Goal: Information Seeking & Learning: Find specific fact

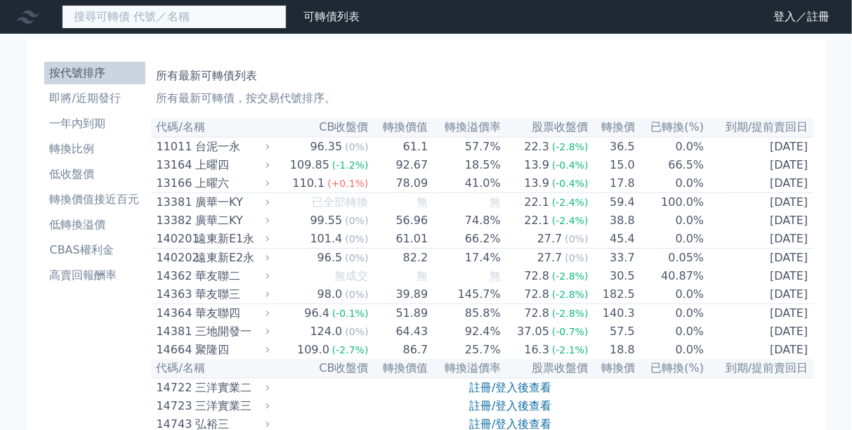
click at [110, 20] on input at bounding box center [174, 17] width 225 height 24
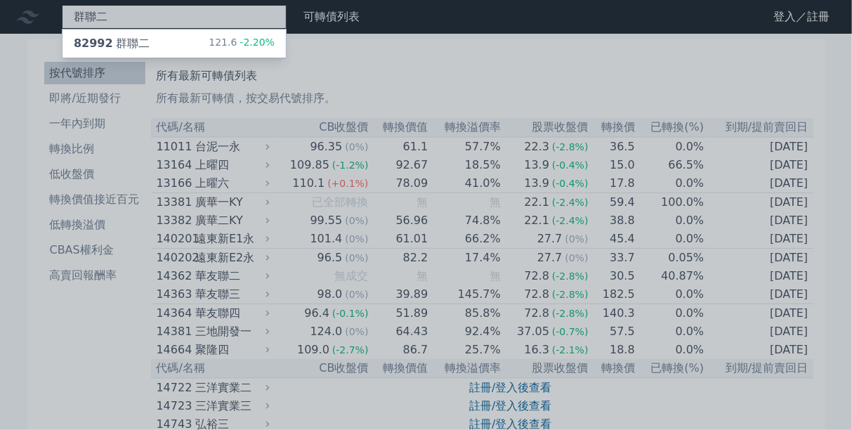
type input "群聯二"
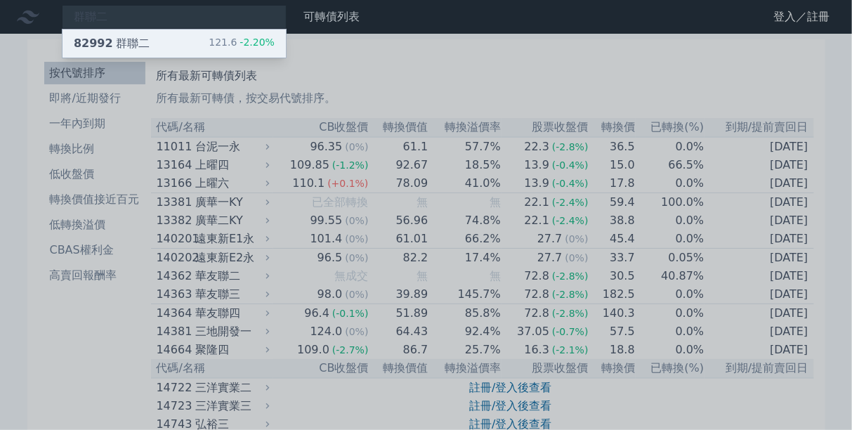
click at [124, 44] on div "82992 群聯二" at bounding box center [112, 43] width 76 height 17
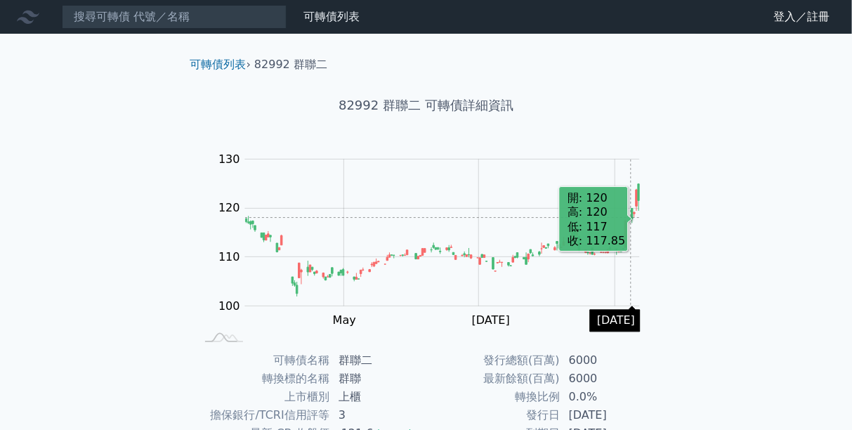
scroll to position [187, 0]
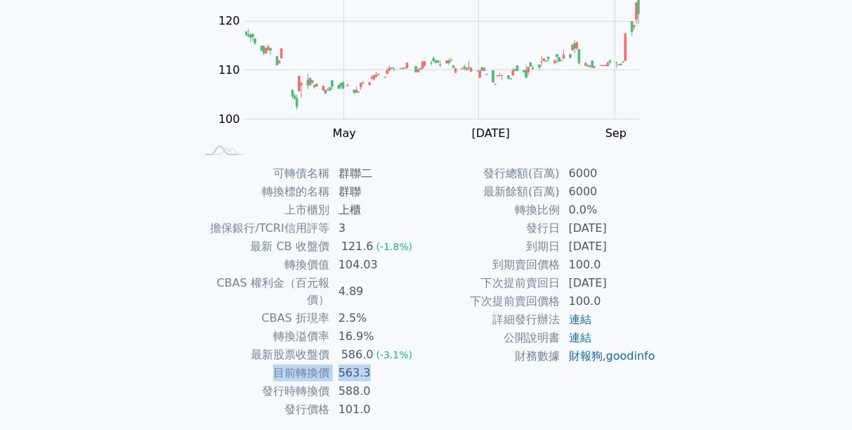
drag, startPoint x: 272, startPoint y: 362, endPoint x: 393, endPoint y: 360, distance: 120.9
click at [393, 364] on tr "目前轉換價 563.3" at bounding box center [311, 373] width 230 height 18
click at [393, 364] on td "563.3" at bounding box center [378, 373] width 96 height 18
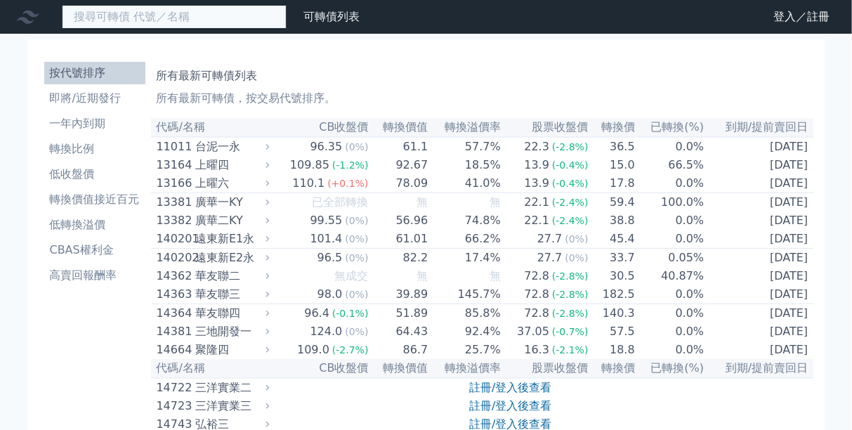
click at [91, 15] on input at bounding box center [174, 17] width 225 height 24
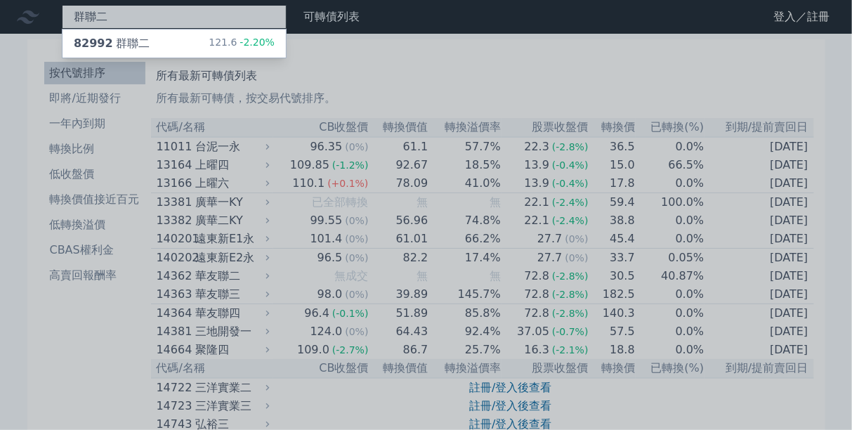
type input "群聯二"
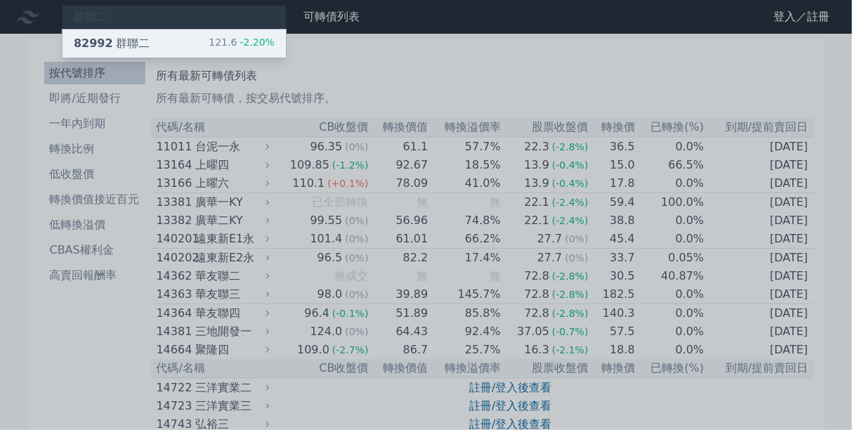
click at [128, 42] on div "82992 群聯二" at bounding box center [112, 43] width 76 height 17
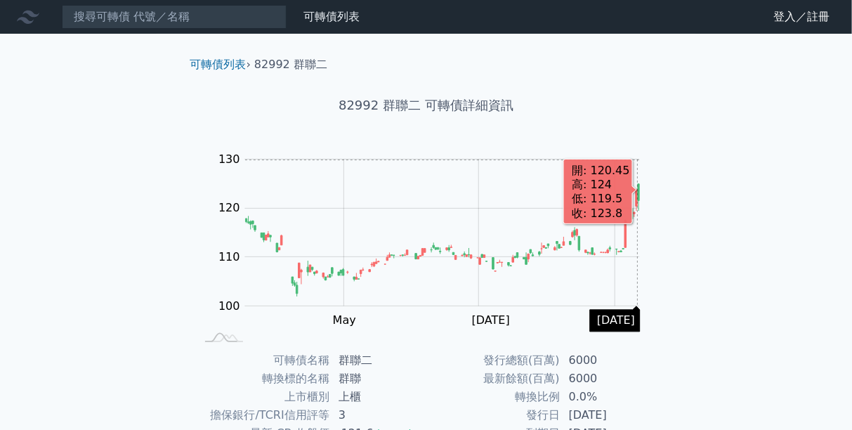
scroll to position [187, 0]
